Goal: Task Accomplishment & Management: Use online tool/utility

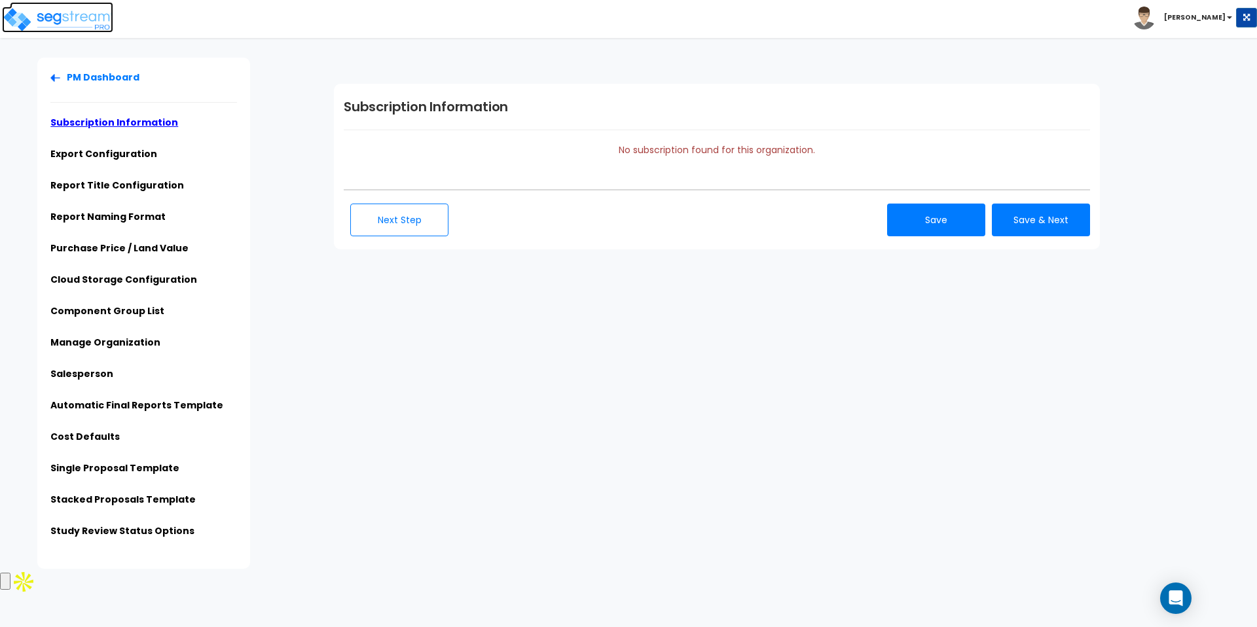
click at [67, 27] on img at bounding box center [57, 20] width 111 height 26
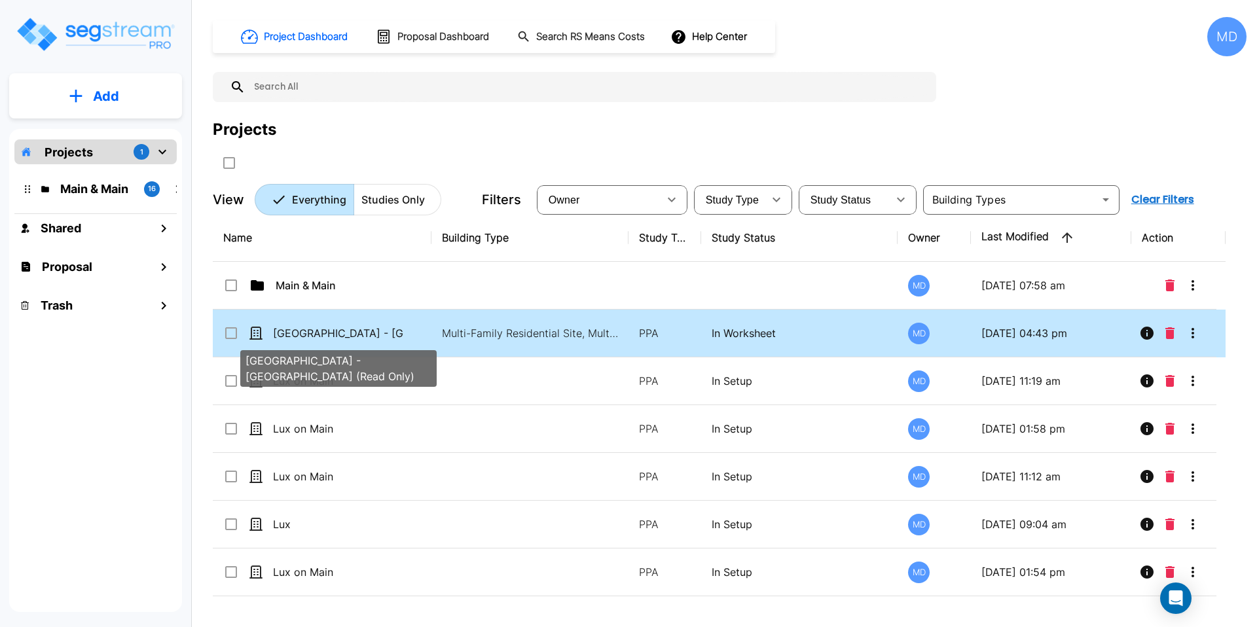
click at [340, 329] on p "Visayan Tower - MF Res Building (Read Only)" at bounding box center [338, 333] width 131 height 16
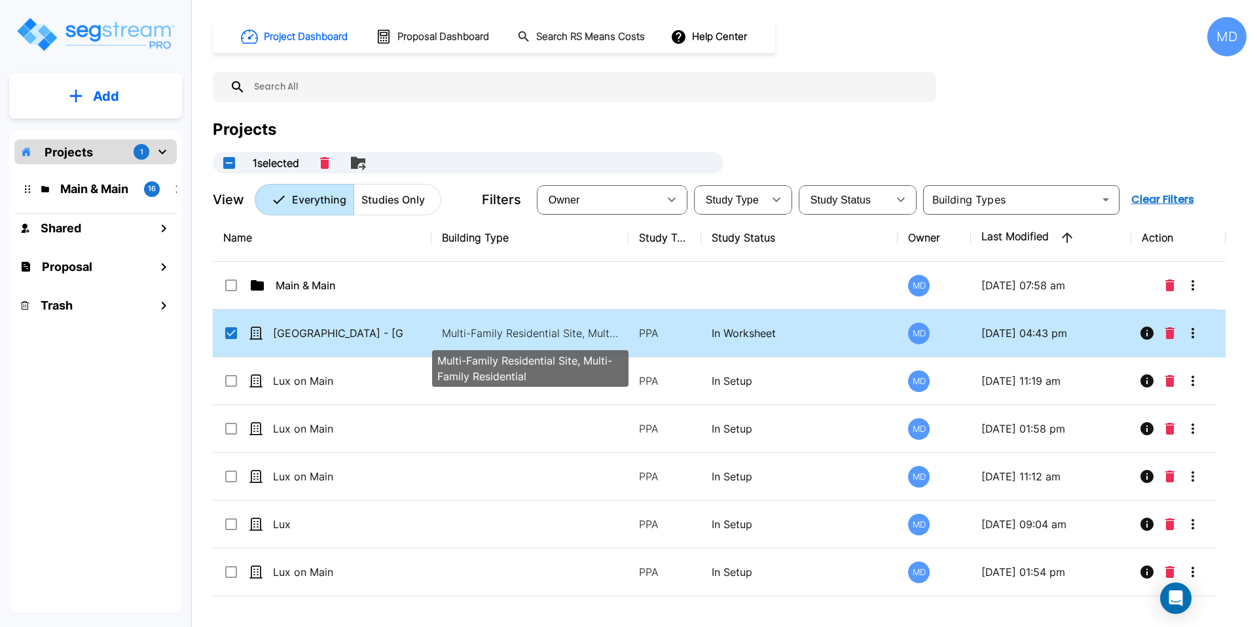
click at [460, 329] on p "Multi-Family Residential Site, Multi-Family Residential" at bounding box center [530, 333] width 177 height 16
checkbox input "false"
click at [460, 329] on p "Multi-Family Residential Site, Multi-Family Residential" at bounding box center [530, 333] width 177 height 16
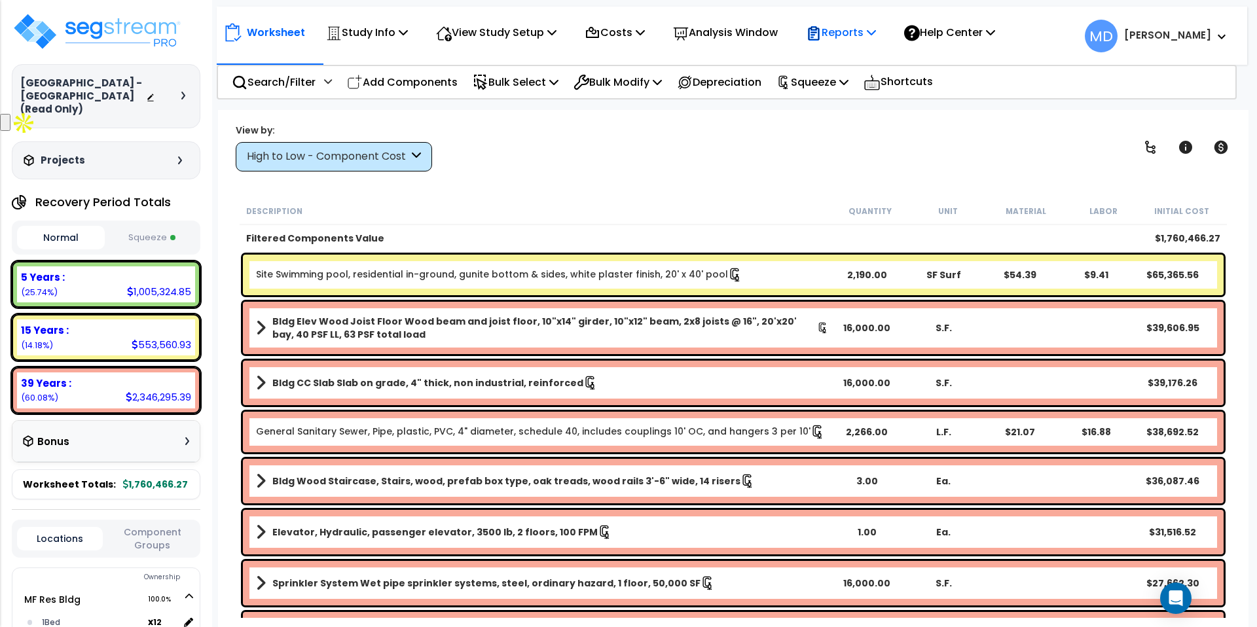
click at [865, 41] on p "Reports" at bounding box center [841, 33] width 70 height 18
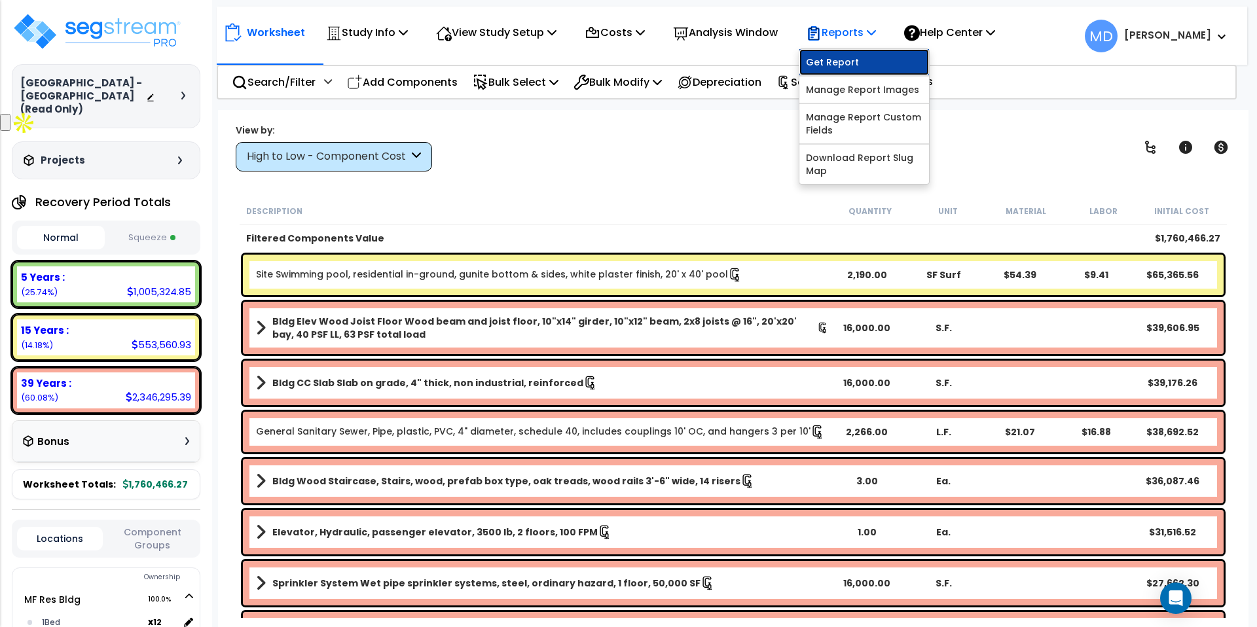
click at [863, 68] on link "Get Report" at bounding box center [864, 62] width 130 height 26
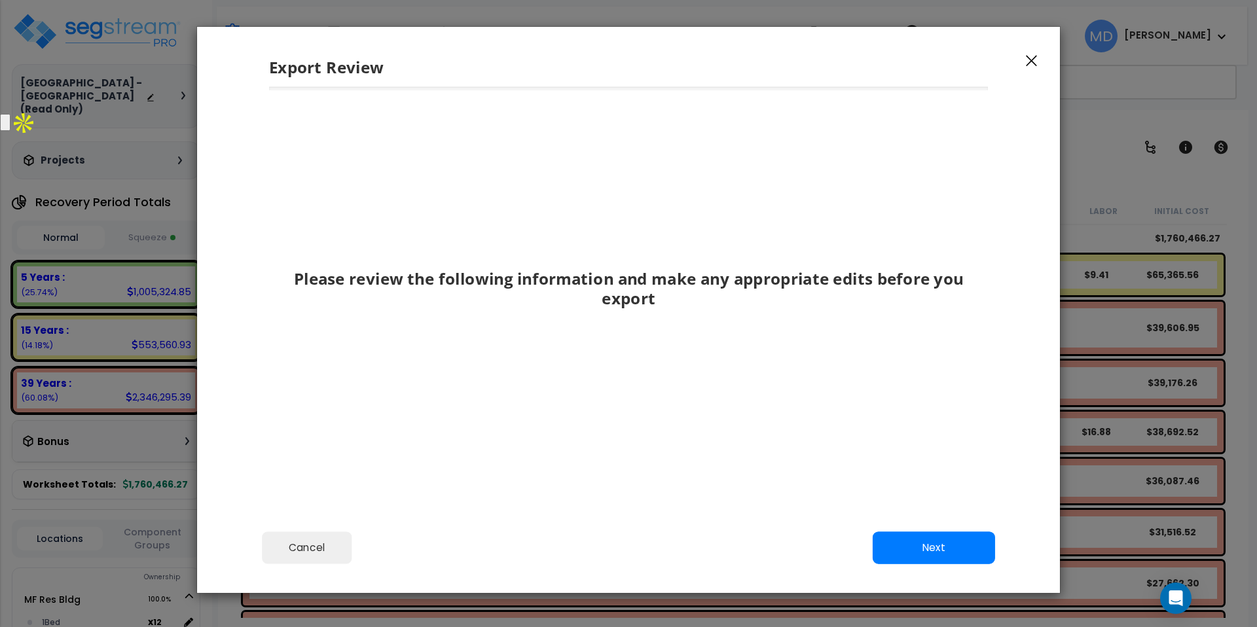
click at [1031, 58] on icon "button" at bounding box center [1031, 61] width 11 height 12
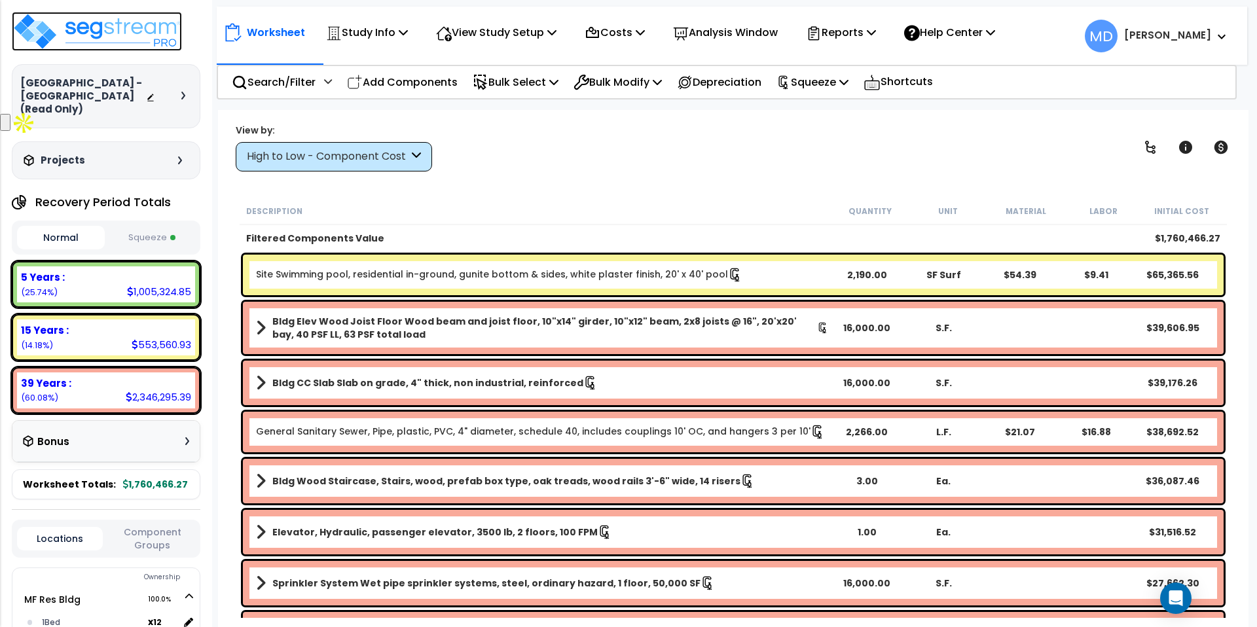
click at [113, 32] on img at bounding box center [97, 31] width 170 height 39
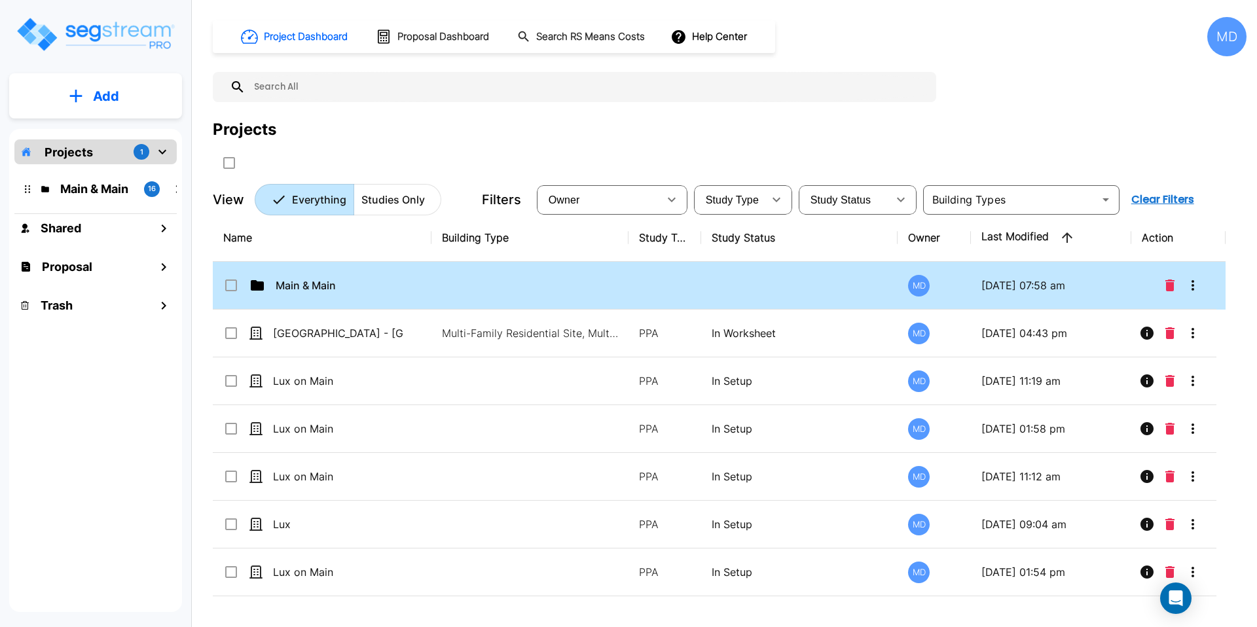
click at [261, 285] on icon at bounding box center [257, 285] width 13 height 10
checkbox input "true"
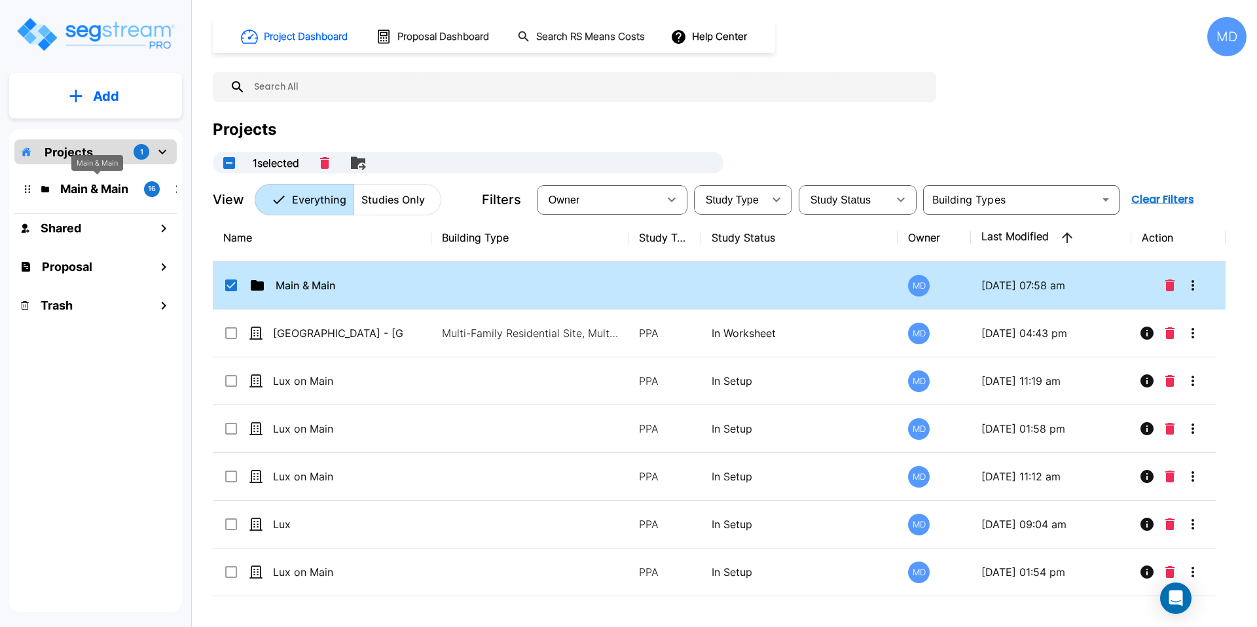
click at [101, 192] on p "Main & Main" at bounding box center [96, 189] width 73 height 18
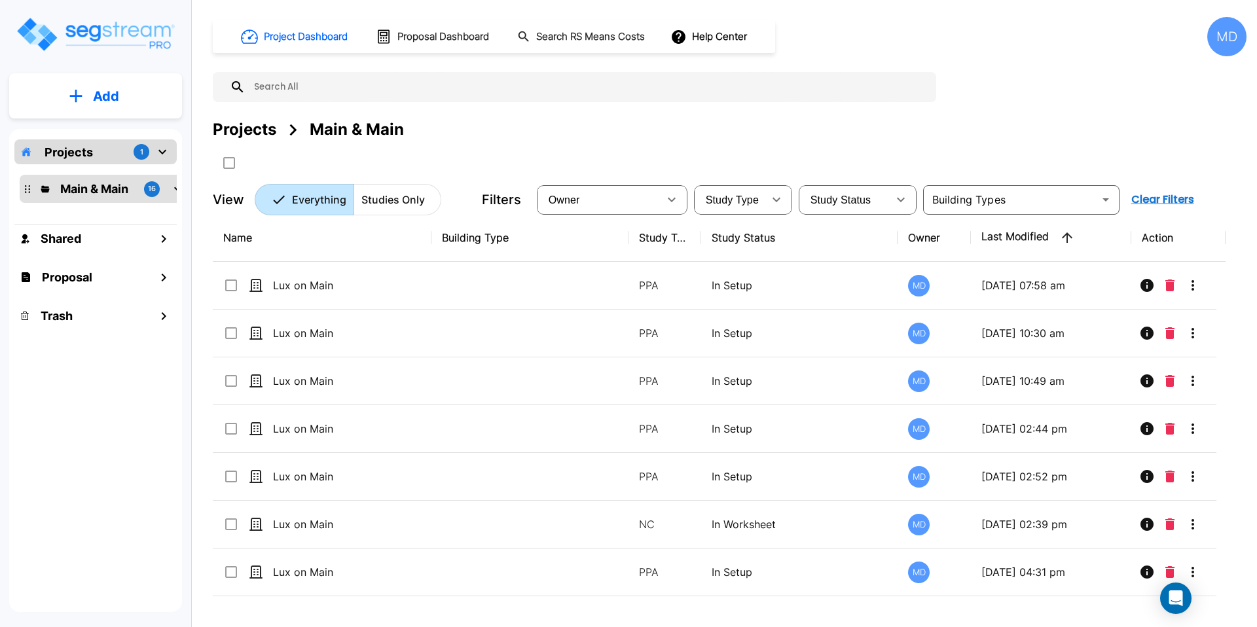
click at [79, 154] on p "Projects" at bounding box center [69, 152] width 48 height 18
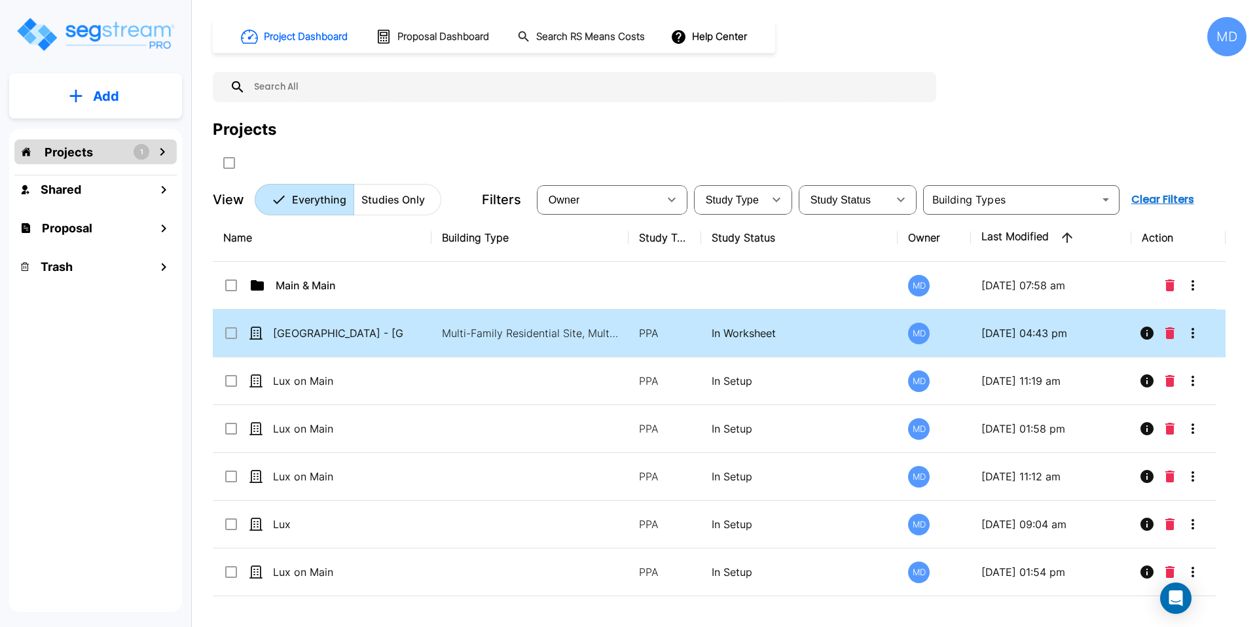
click at [333, 329] on p "[GEOGRAPHIC_DATA] - [GEOGRAPHIC_DATA] (Read Only)" at bounding box center [338, 333] width 131 height 16
checkbox input "true"
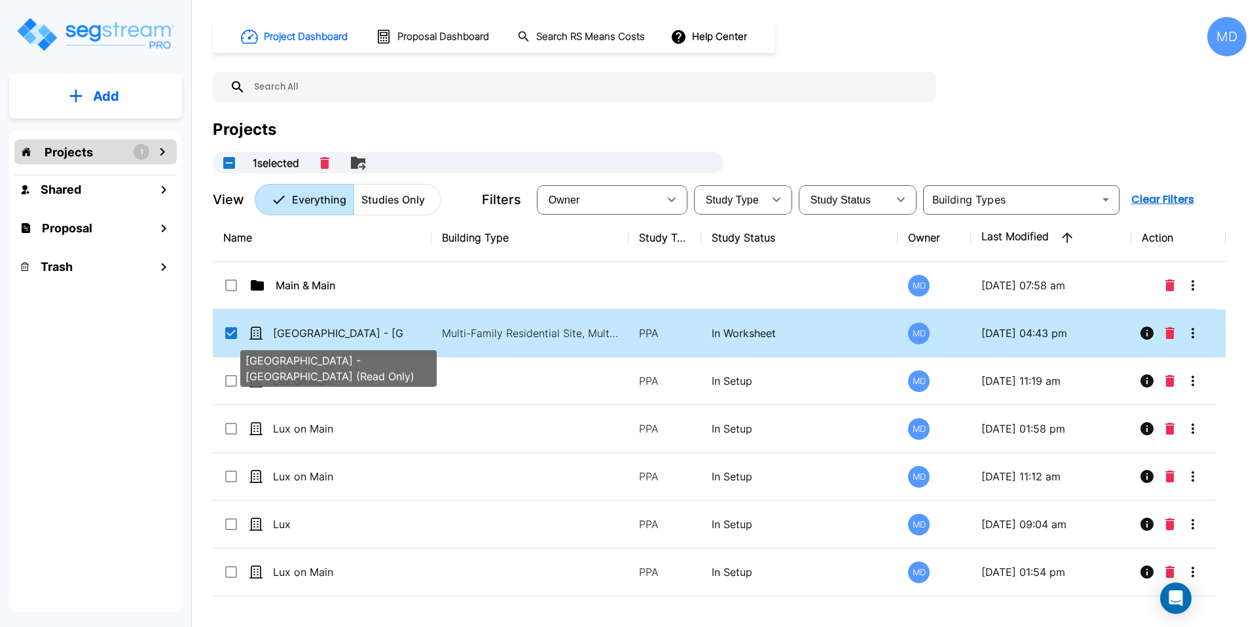
click at [333, 329] on p "[GEOGRAPHIC_DATA] - [GEOGRAPHIC_DATA] (Read Only)" at bounding box center [338, 333] width 131 height 16
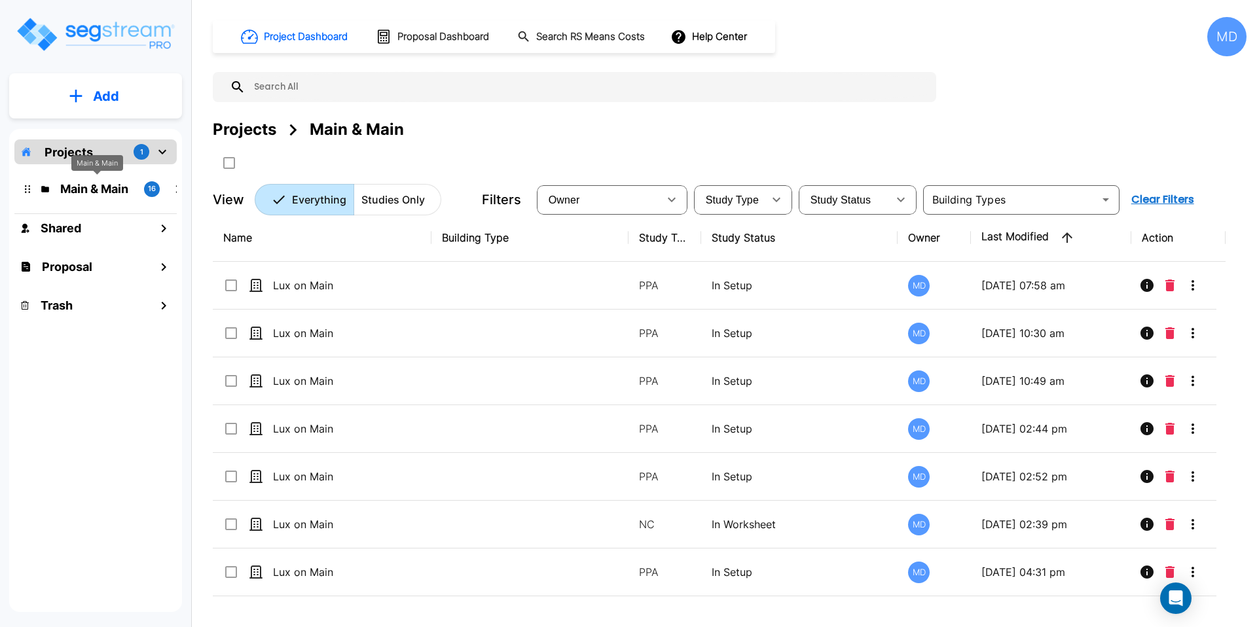
click at [92, 154] on div "Projects 1" at bounding box center [95, 151] width 162 height 25
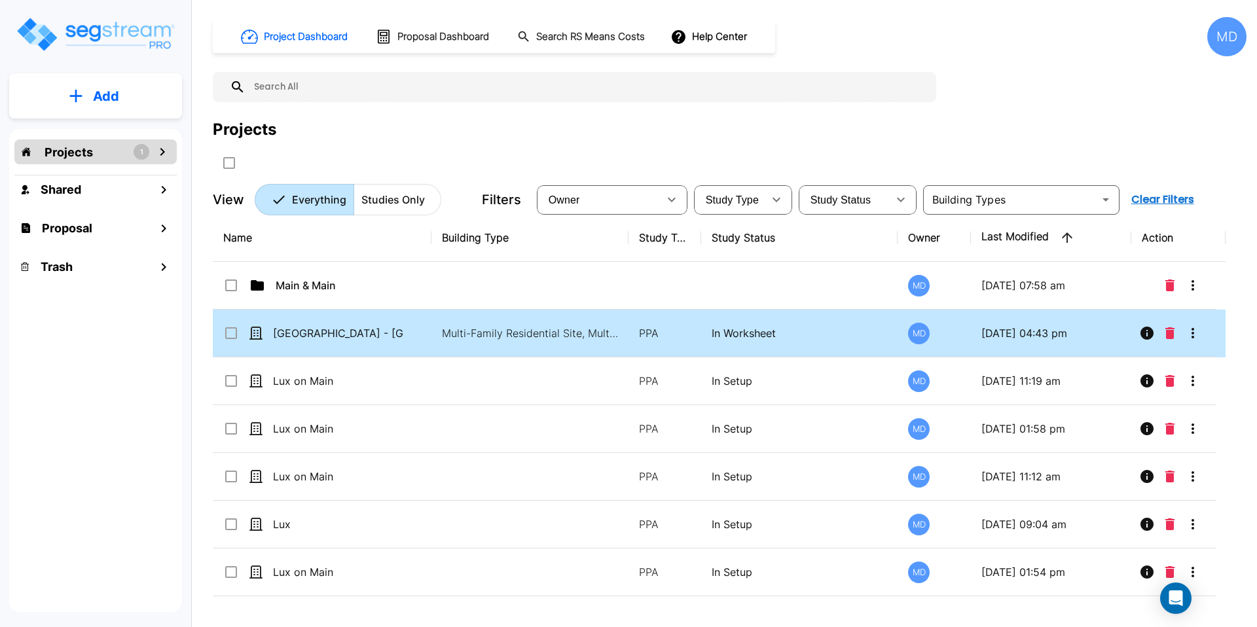
click at [534, 320] on td "Multi-Family Residential Site, Multi-Family Residential" at bounding box center [529, 334] width 197 height 48
checkbox input "true"
click at [534, 319] on td "Multi-Family Residential Site, Multi-Family Residential" at bounding box center [529, 334] width 197 height 48
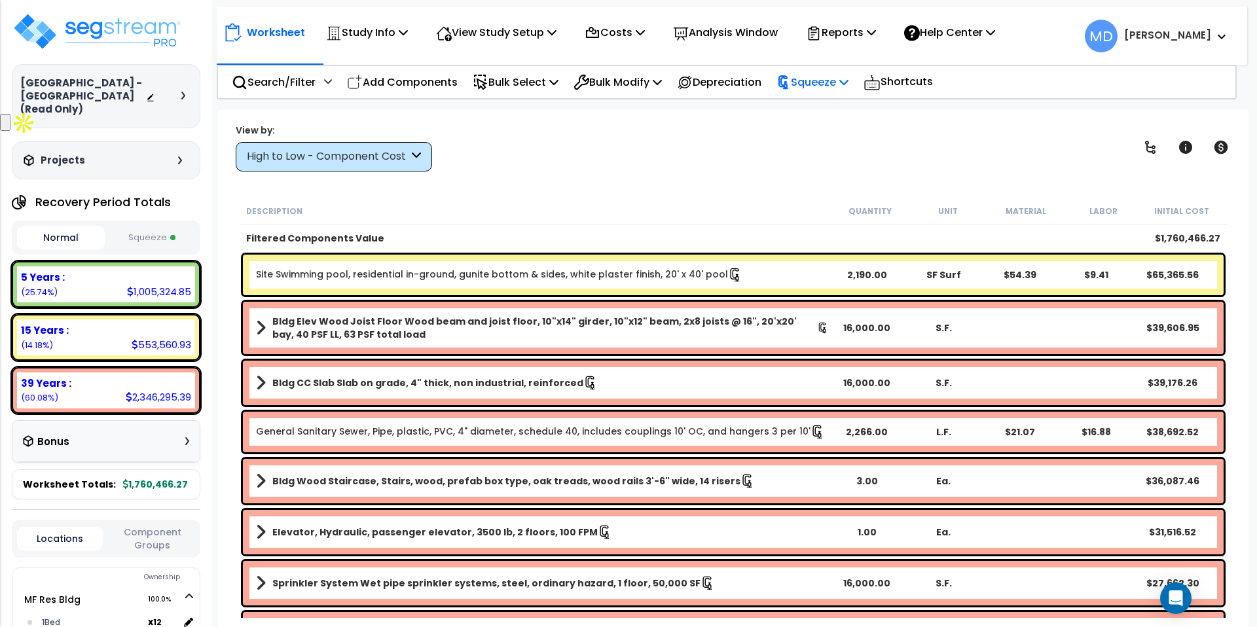
click at [831, 85] on p "Squeeze" at bounding box center [812, 82] width 72 height 18
click at [814, 118] on link "Re-squeeze" at bounding box center [835, 111] width 130 height 26
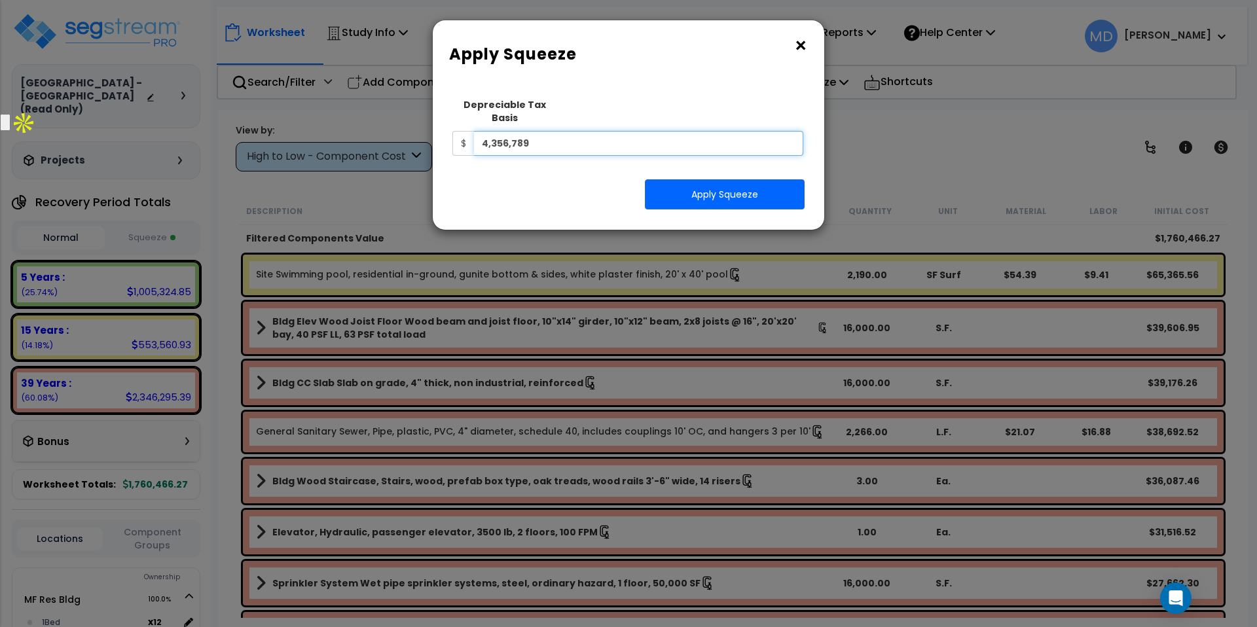
click at [557, 132] on input "4,356,789" at bounding box center [638, 143] width 329 height 25
type input "2,500,000"
click at [715, 179] on button "Apply Squeeze" at bounding box center [725, 194] width 160 height 30
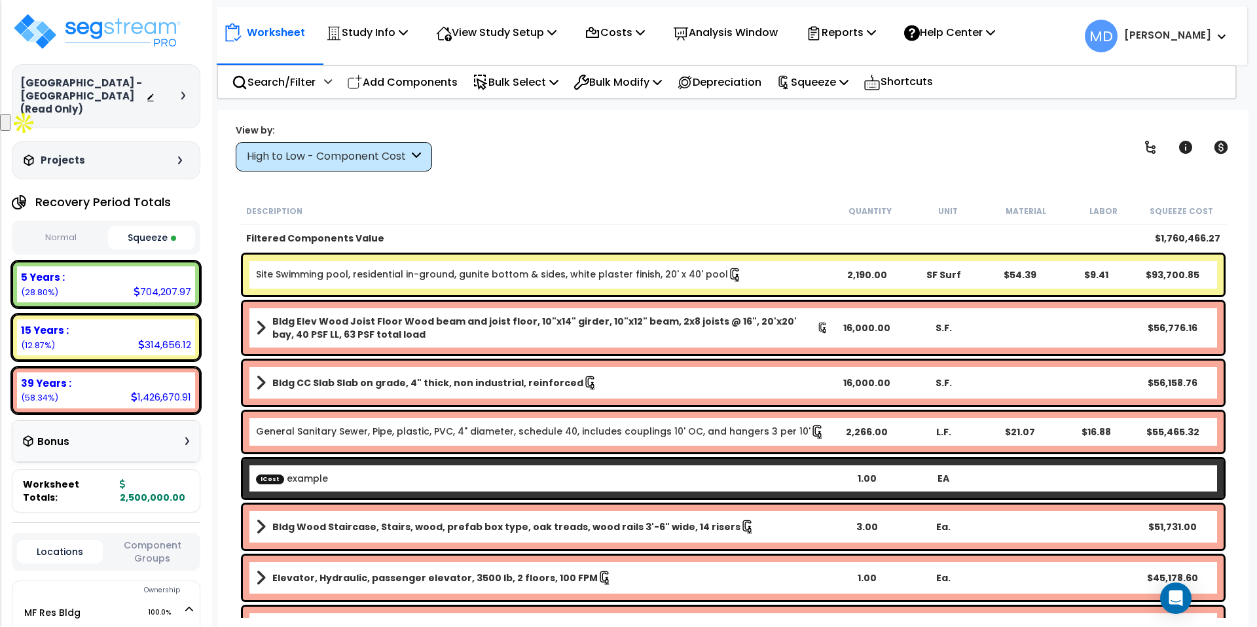
click at [43, 227] on button "Normal" at bounding box center [61, 238] width 88 height 23
click at [256, 333] on span at bounding box center [261, 328] width 10 height 18
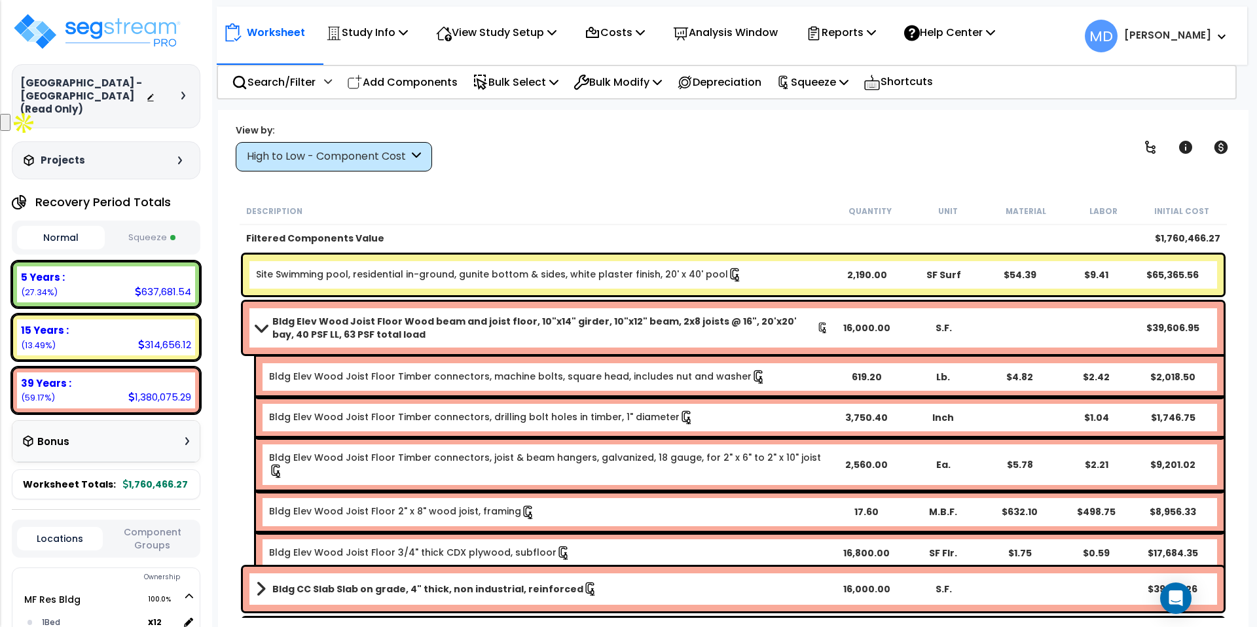
click at [257, 319] on link "Bldg Elev Wood Joist Floor Wood beam and joist floor, 10"x14" girder, 10"x12" b…" at bounding box center [542, 328] width 573 height 26
